Goal: Transaction & Acquisition: Subscribe to service/newsletter

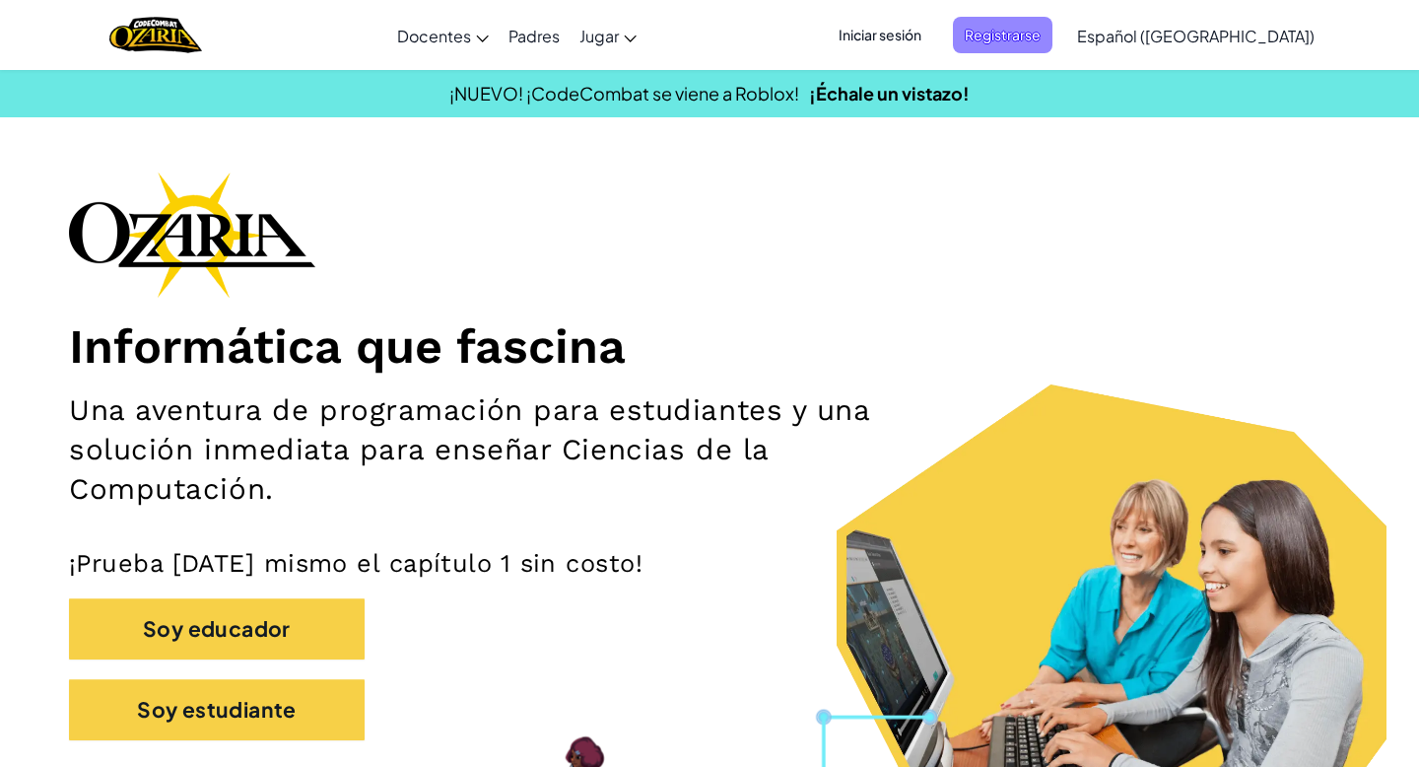
click at [1028, 44] on span "Registrarse" at bounding box center [1003, 35] width 100 height 36
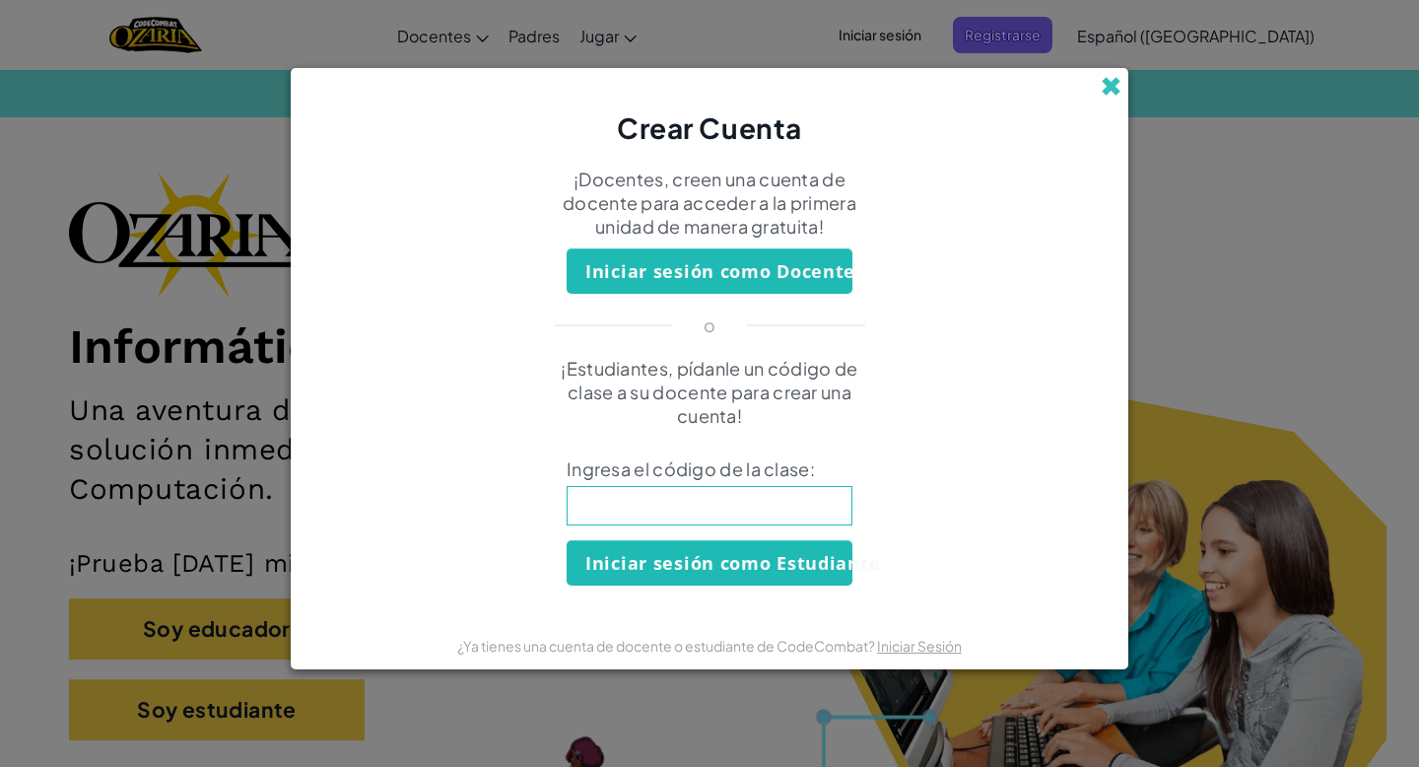
click at [1114, 85] on span at bounding box center [1111, 86] width 21 height 21
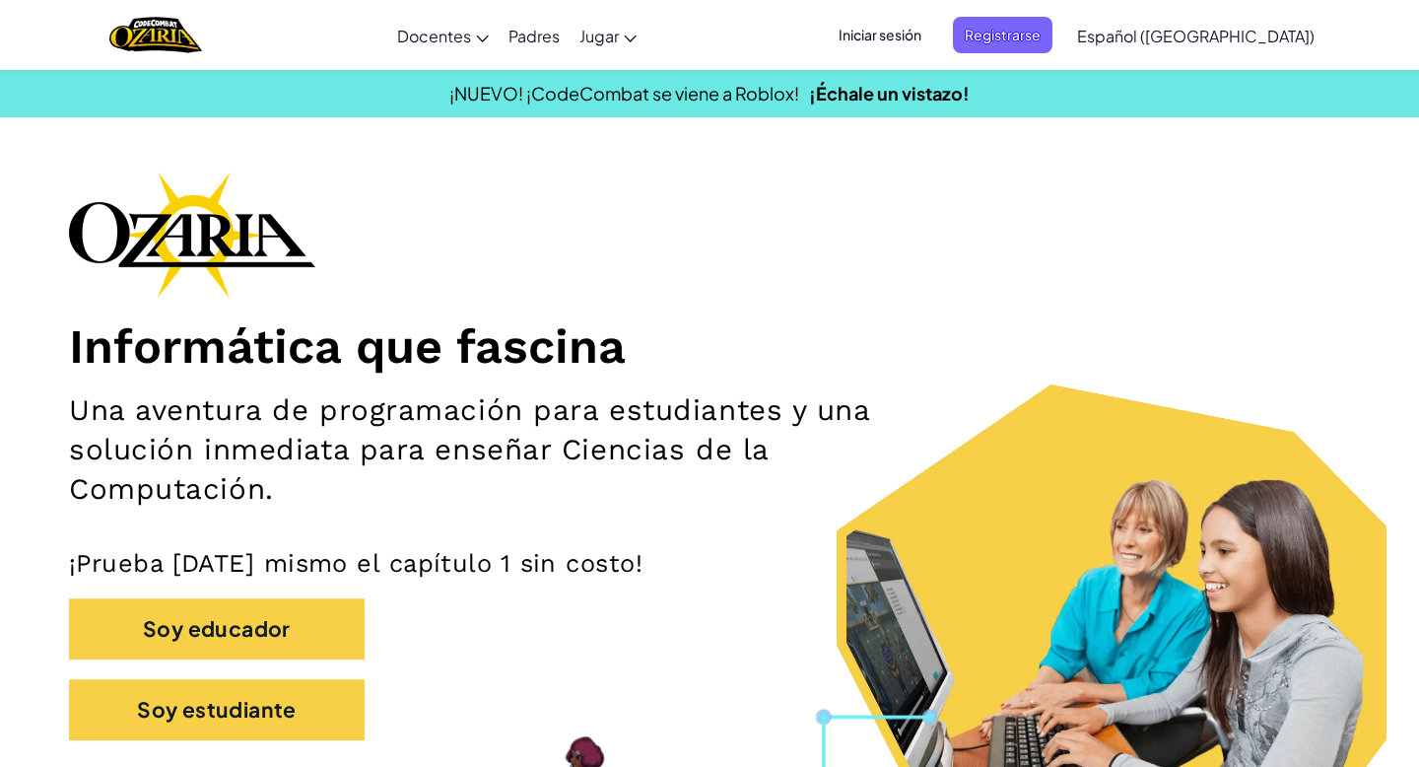
click at [933, 47] on span "Iniciar sesión" at bounding box center [880, 35] width 106 height 36
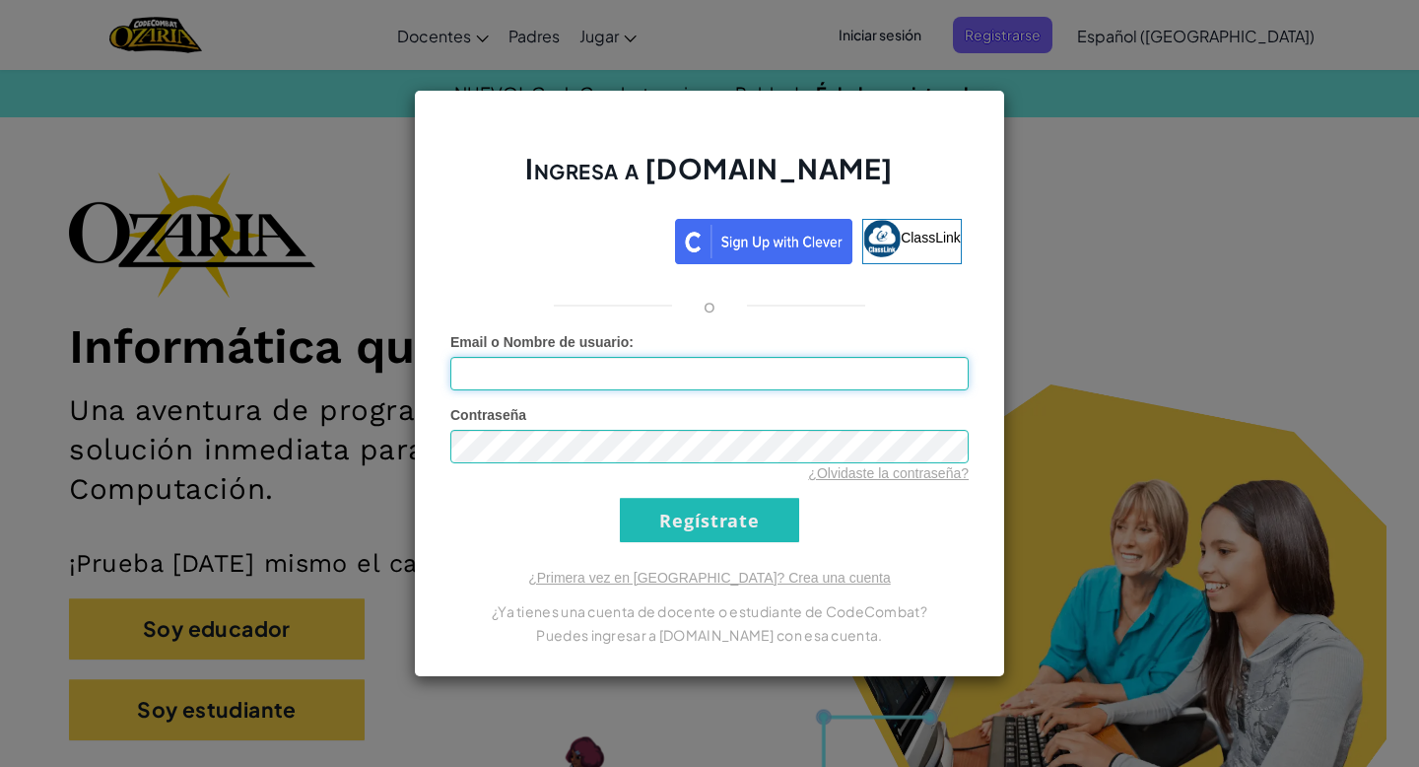
click at [864, 388] on input "Email o Nombre de usuario :" at bounding box center [709, 374] width 518 height 34
type input "[EMAIL_ADDRESS][DOMAIN_NAME]"
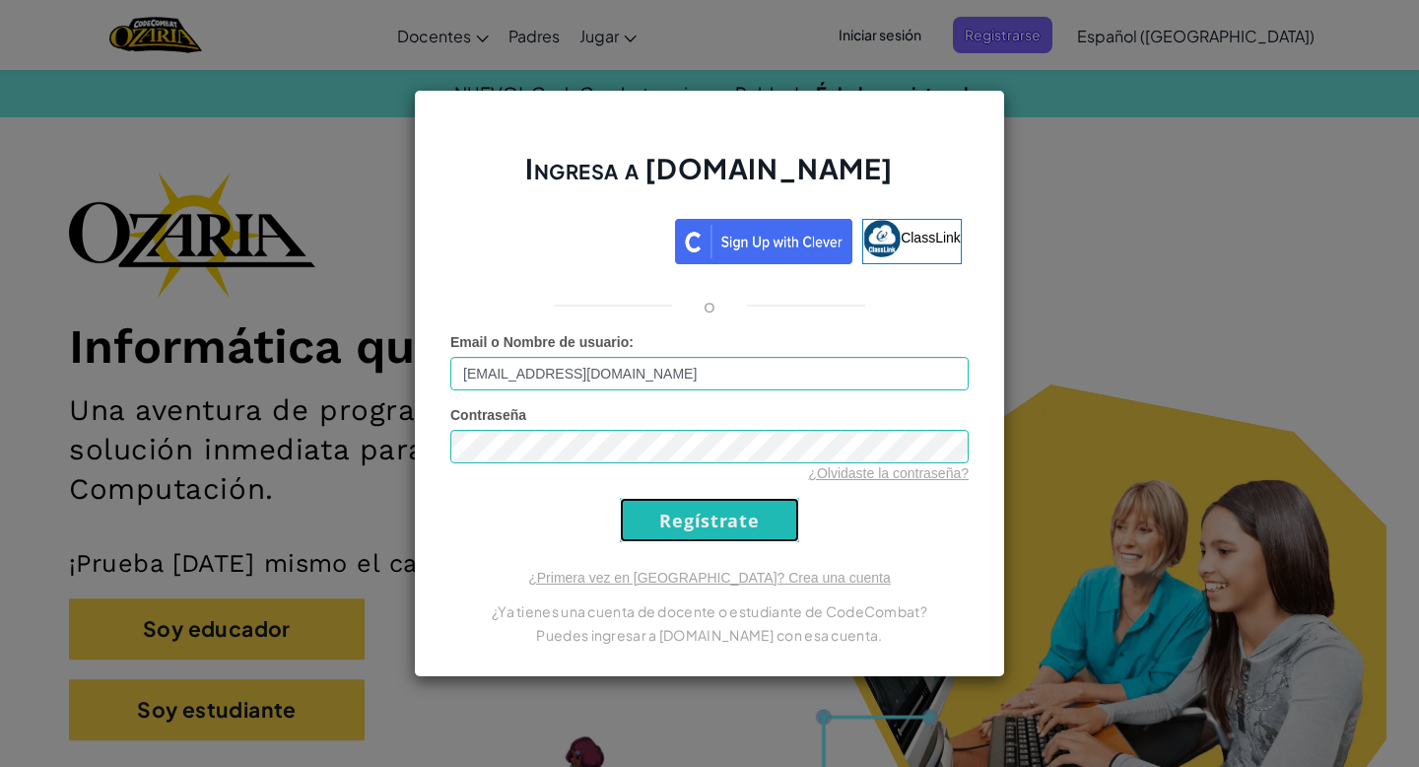
click at [718, 520] on input "Regístrate" at bounding box center [709, 520] width 179 height 44
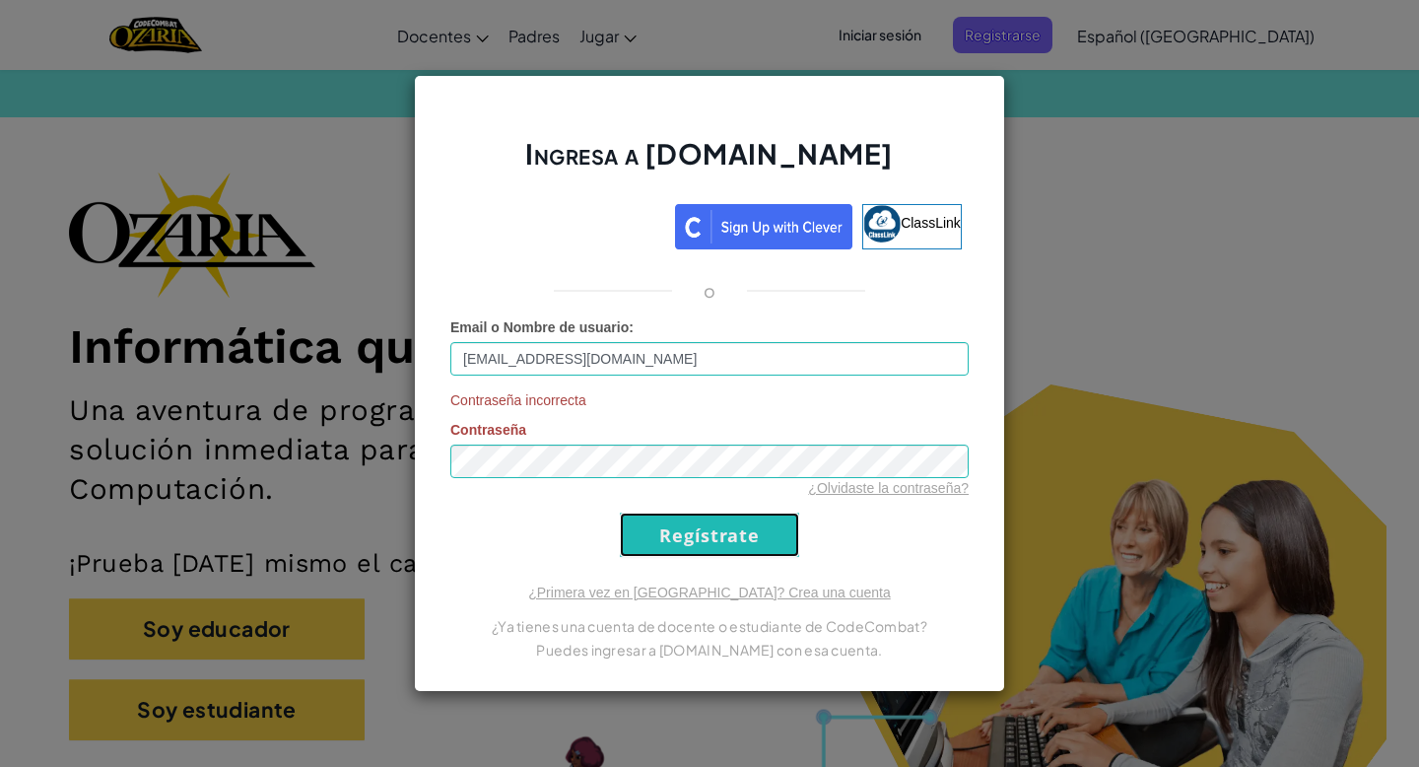
click at [685, 516] on input "Regístrate" at bounding box center [709, 534] width 179 height 44
